Goal: Answer question/provide support: Share knowledge or assist other users

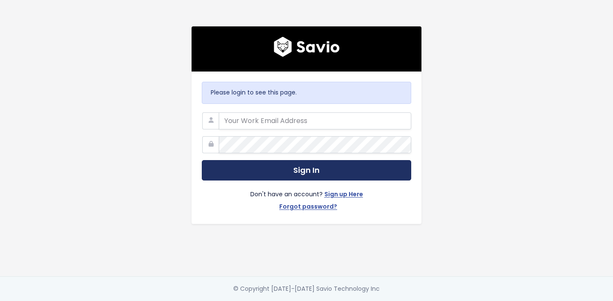
type input "[PERSON_NAME][EMAIL_ADDRESS][PERSON_NAME]"
click at [241, 171] on button "Sign In" at bounding box center [306, 170] width 209 height 21
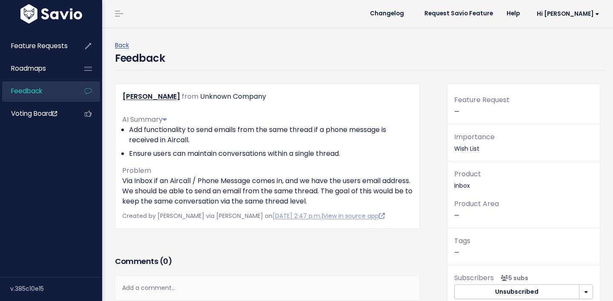
scroll to position [46, 0]
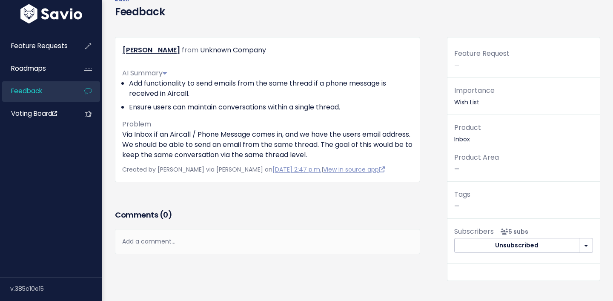
click at [165, 241] on div "Add a comment..." at bounding box center [267, 241] width 305 height 25
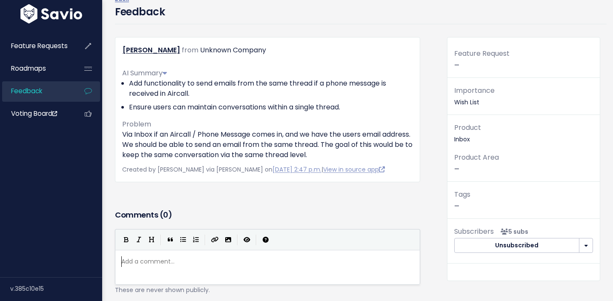
scroll to position [3, 0]
type textarea "Image of this:"
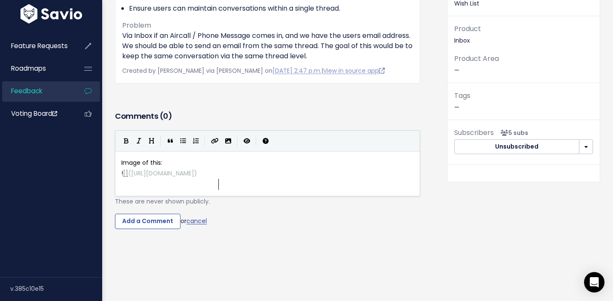
scroll to position [146, 0]
click at [155, 249] on div "Comments ( 0 ) Add a comment... Image of this: ![]([URL][DOMAIN_NAME]) | | | | …" at bounding box center [268, 182] width 318 height 146
click at [153, 218] on input "Add a Comment" at bounding box center [148, 220] width 66 height 15
